Goal: Task Accomplishment & Management: Complete application form

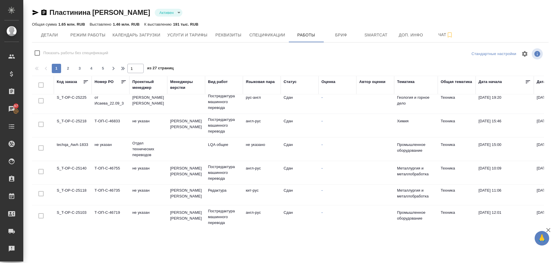
scroll to position [423, 0]
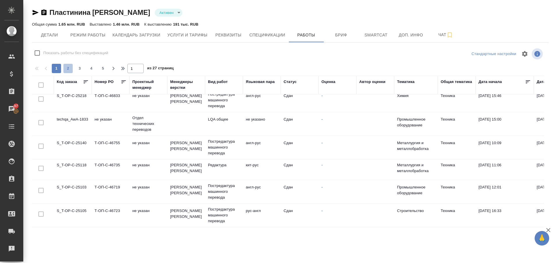
click at [67, 67] on span "2" at bounding box center [67, 68] width 9 height 6
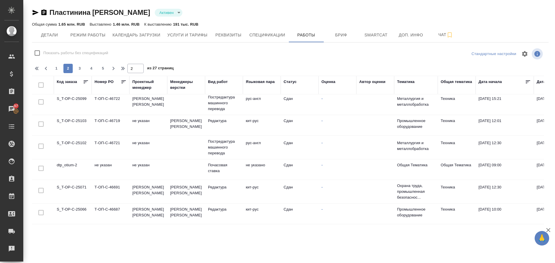
scroll to position [0, 0]
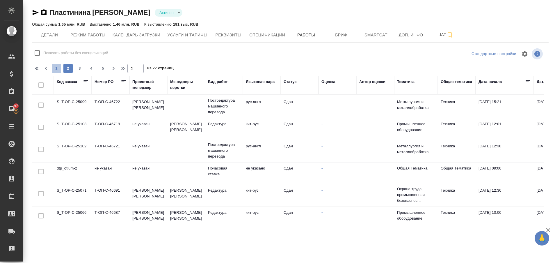
click at [56, 65] on button "1" at bounding box center [56, 68] width 9 height 9
type input "1"
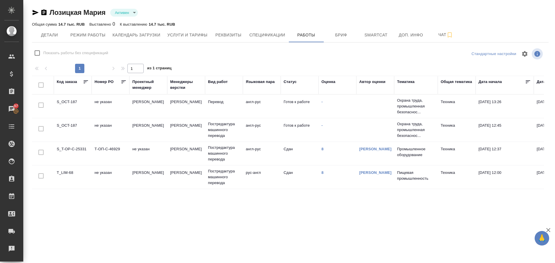
click at [71, 103] on td "S_OCT-187" at bounding box center [73, 106] width 38 height 20
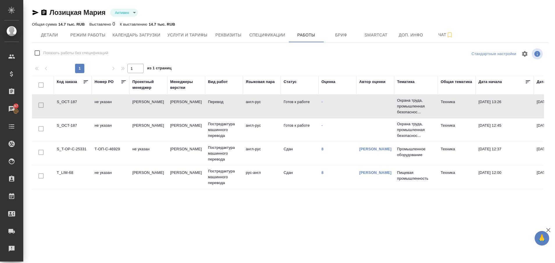
click at [71, 103] on td "S_OCT-187" at bounding box center [73, 106] width 38 height 20
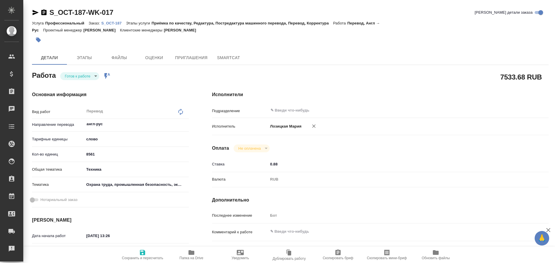
type textarea "x"
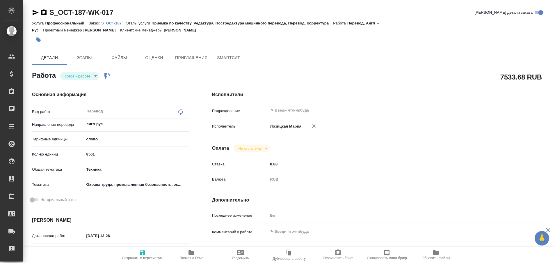
type textarea "x"
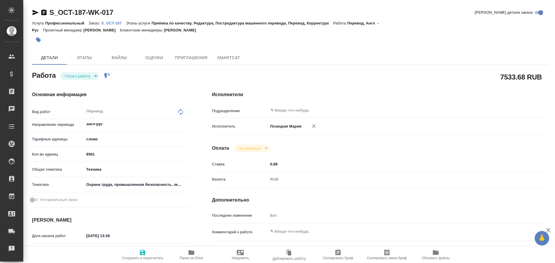
type textarea "x"
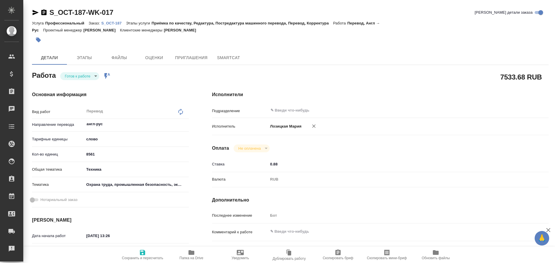
type textarea "x"
